Goal: Check status: Check status

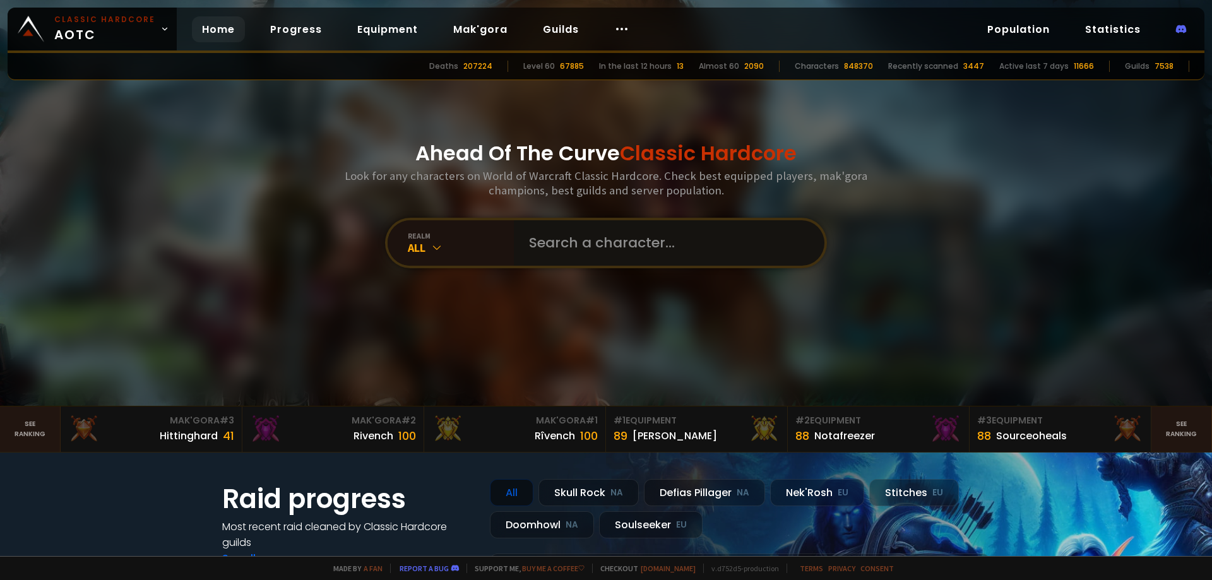
click at [549, 258] on input "text" at bounding box center [666, 242] width 288 height 45
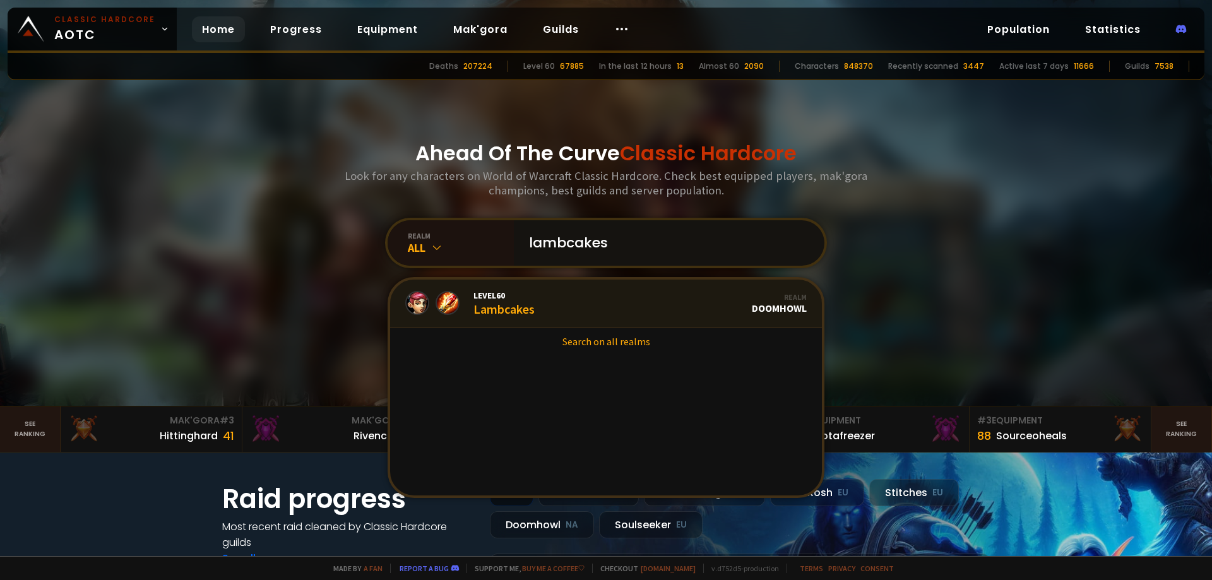
type input "lambcakes"
click at [548, 289] on link "Level 60 Lambcakes Realm Doomhowl" at bounding box center [606, 304] width 432 height 48
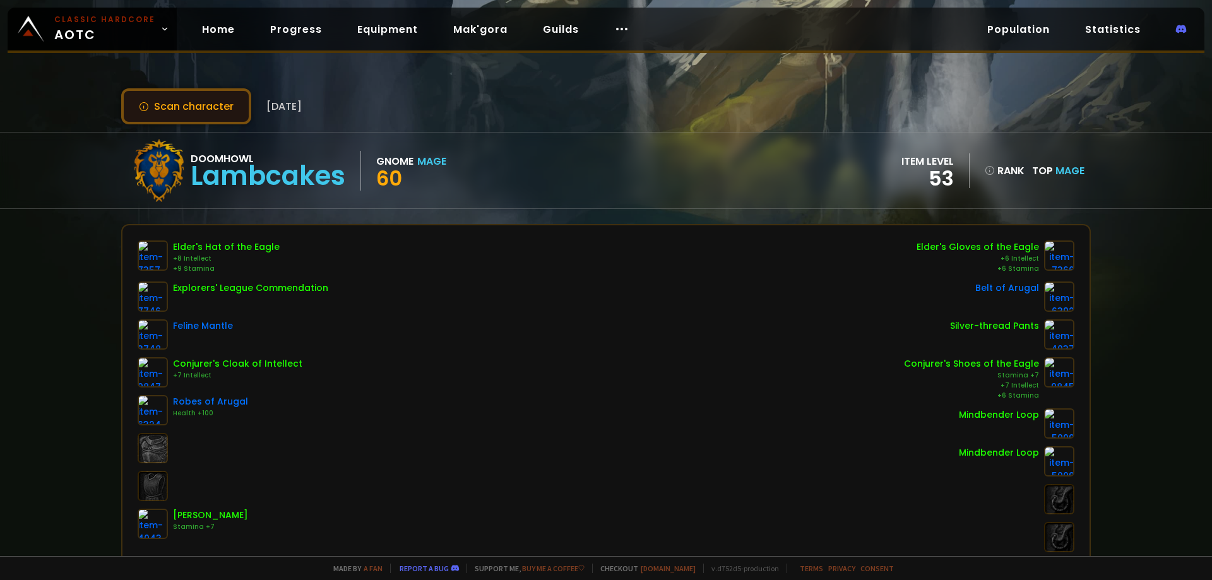
click at [225, 106] on button "Scan character" at bounding box center [186, 106] width 130 height 36
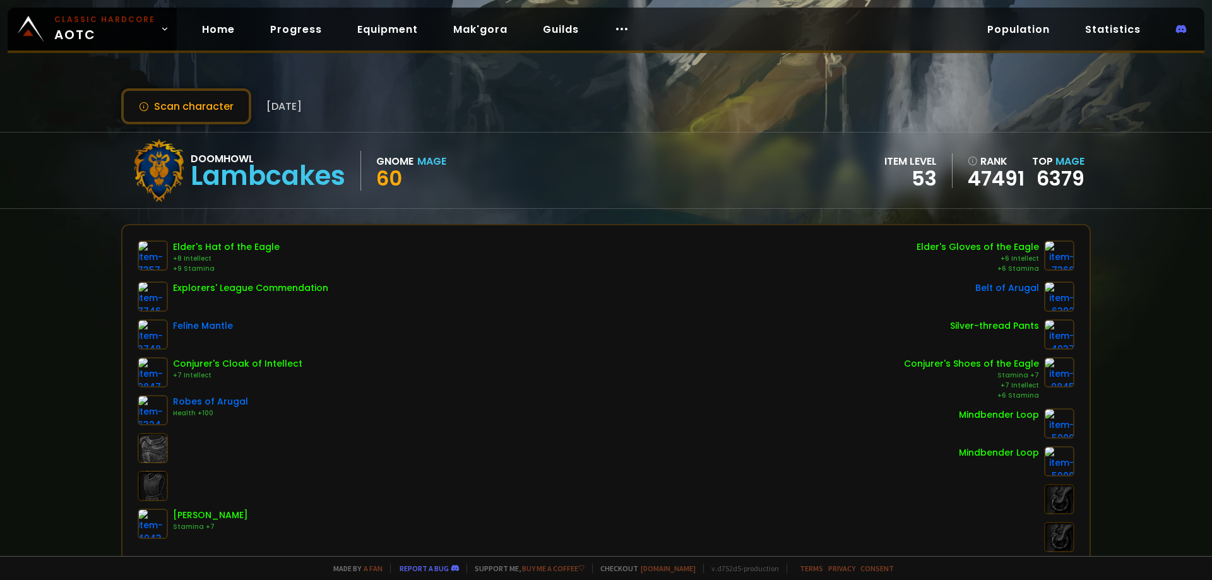
click at [246, 176] on div "Lambcakes" at bounding box center [268, 176] width 155 height 19
copy div "Lambcakes"
